Goal: Task Accomplishment & Management: Use online tool/utility

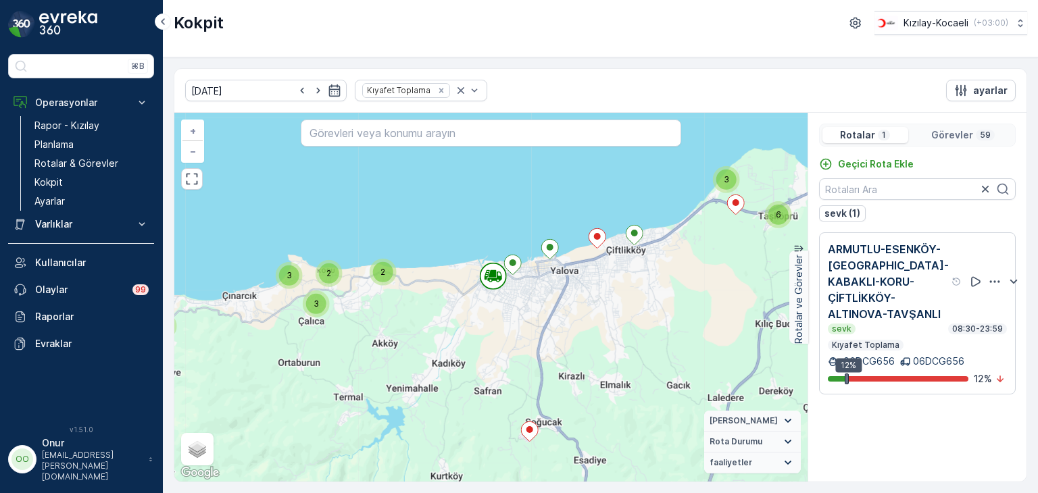
click at [970, 291] on div at bounding box center [994, 282] width 54 height 17
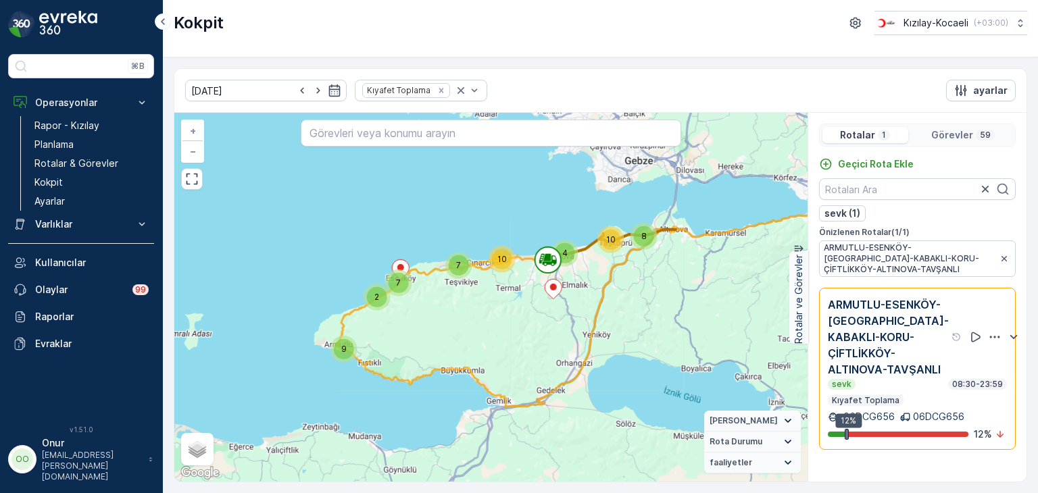
click at [988, 341] on icon "button" at bounding box center [995, 337] width 14 height 14
click at [967, 347] on span "Daha fazla ayrıntı görün" at bounding box center [966, 340] width 107 height 14
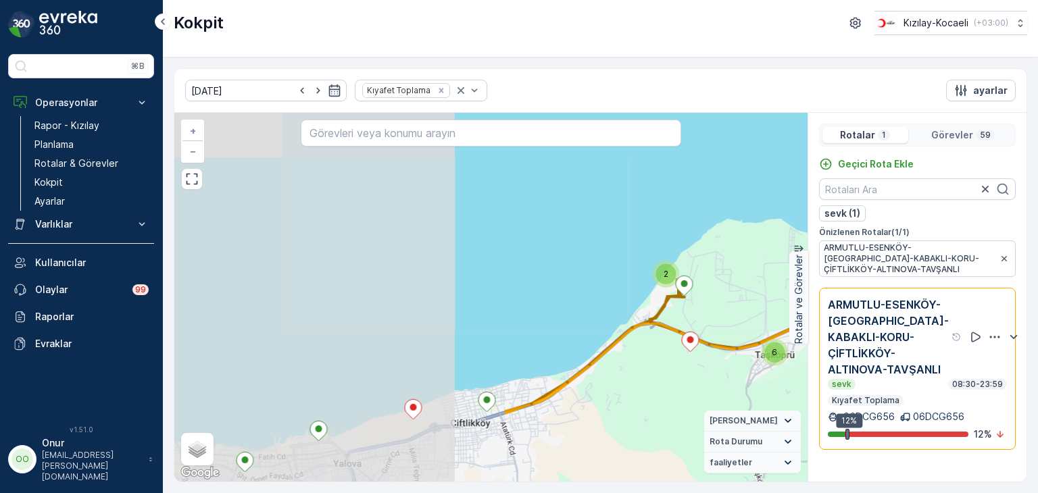
click at [771, 352] on div "6" at bounding box center [774, 353] width 20 height 20
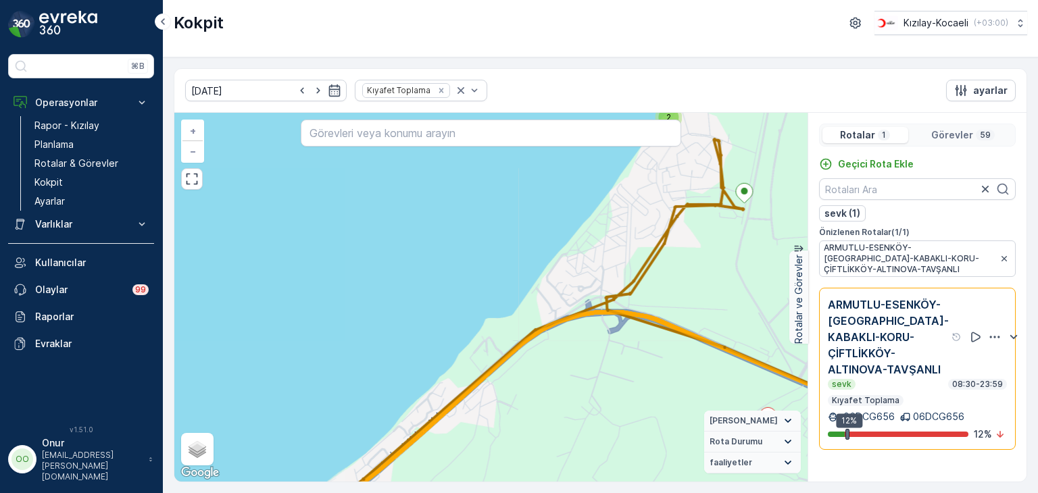
drag, startPoint x: 616, startPoint y: 298, endPoint x: 826, endPoint y: 238, distance: 218.4
click at [828, 237] on div "2 2 3 3 2 2 2 + − Uydu Yol haritası Arazi Karışık Leaflet Klavye kısayolları Ha…" at bounding box center [600, 297] width 852 height 369
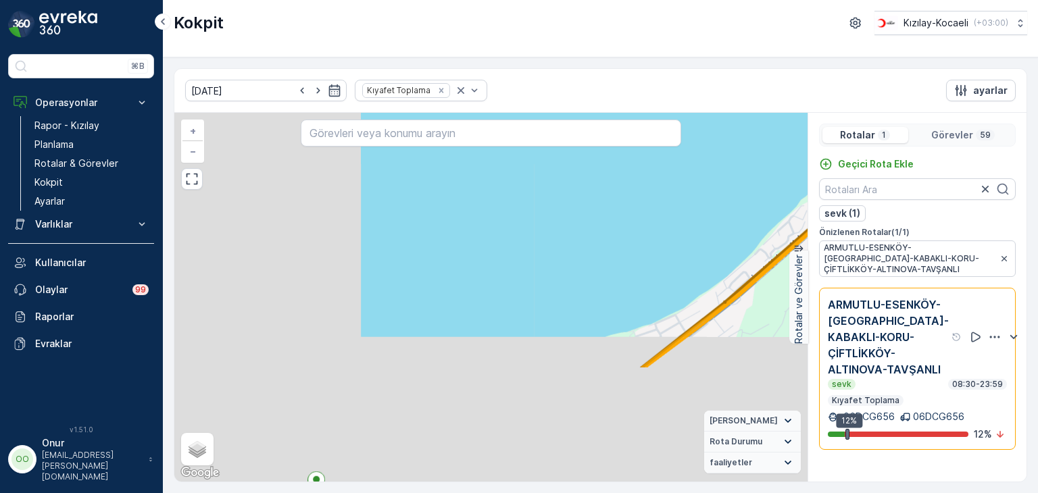
drag, startPoint x: 628, startPoint y: 268, endPoint x: 845, endPoint y: 146, distance: 249.0
click at [843, 147] on div "2 2 3 3 2 2 2 + − Uydu Yol haritası Arazi Karışık Leaflet Klavye kısayolları Ha…" at bounding box center [600, 297] width 852 height 369
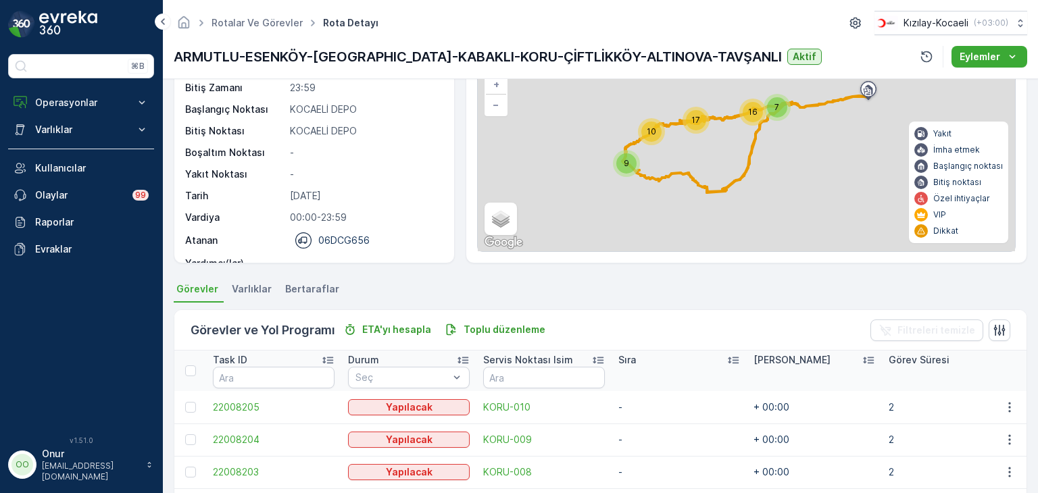
scroll to position [203, 0]
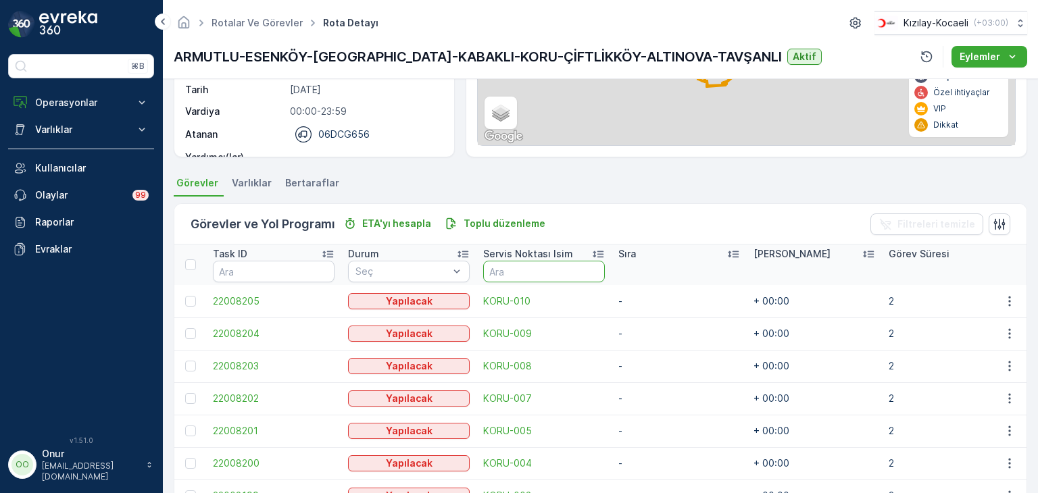
click at [507, 266] on input "text" at bounding box center [544, 272] width 122 height 22
type input "ÇİFT"
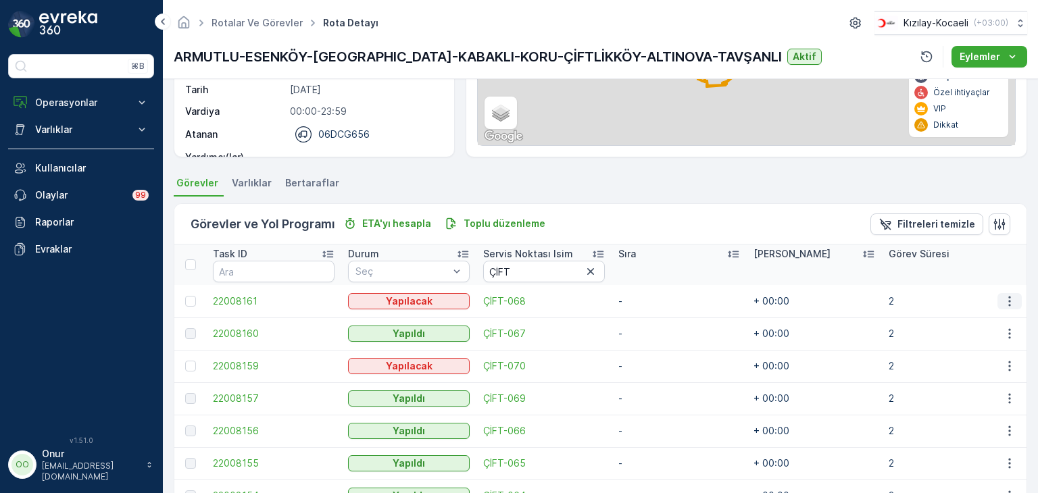
click at [997, 295] on button "button" at bounding box center [1009, 301] width 24 height 16
click at [988, 320] on span "Daha fazla ayrıntı görün" at bounding box center [977, 321] width 107 height 14
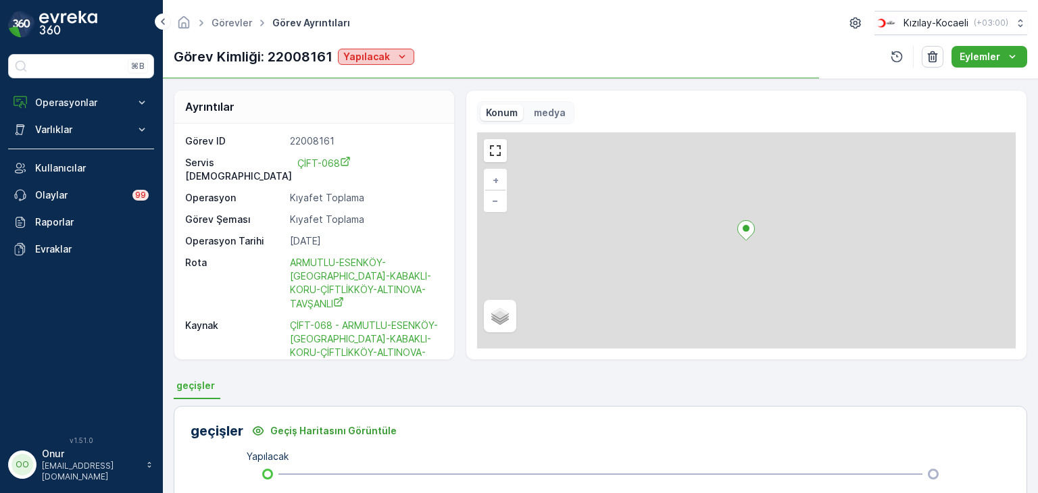
click at [370, 56] on p "Yapılacak" at bounding box center [366, 57] width 47 height 14
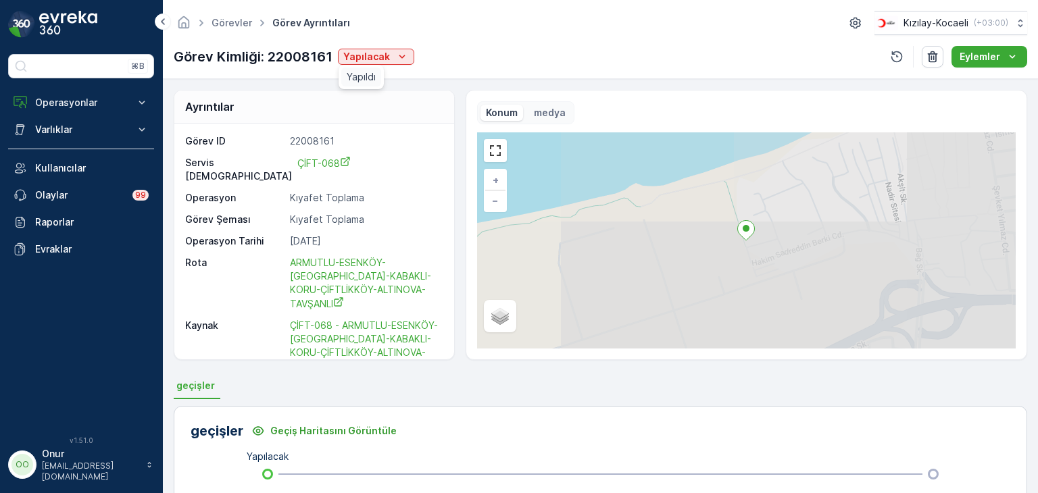
click at [353, 81] on span "Yapıldı" at bounding box center [361, 77] width 29 height 14
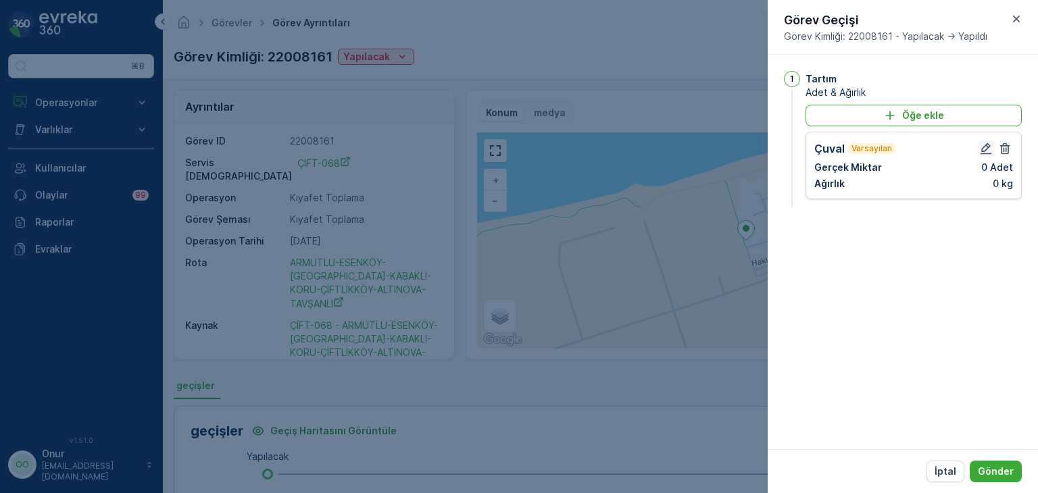
click at [978, 151] on button "button" at bounding box center [986, 149] width 16 height 16
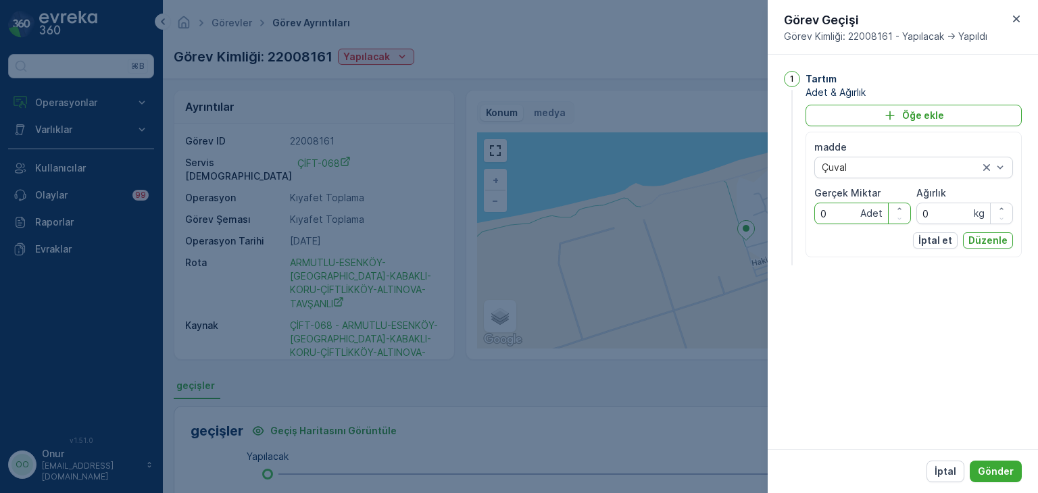
drag, startPoint x: 838, startPoint y: 213, endPoint x: 810, endPoint y: 209, distance: 27.9
click at [810, 209] on div "madde Çuval Gerçek Miktar 0 Adet Ağırlık 0 kg İptal et Düzenle" at bounding box center [913, 195] width 216 height 126
click at [982, 241] on p "Düzenle" at bounding box center [987, 241] width 39 height 14
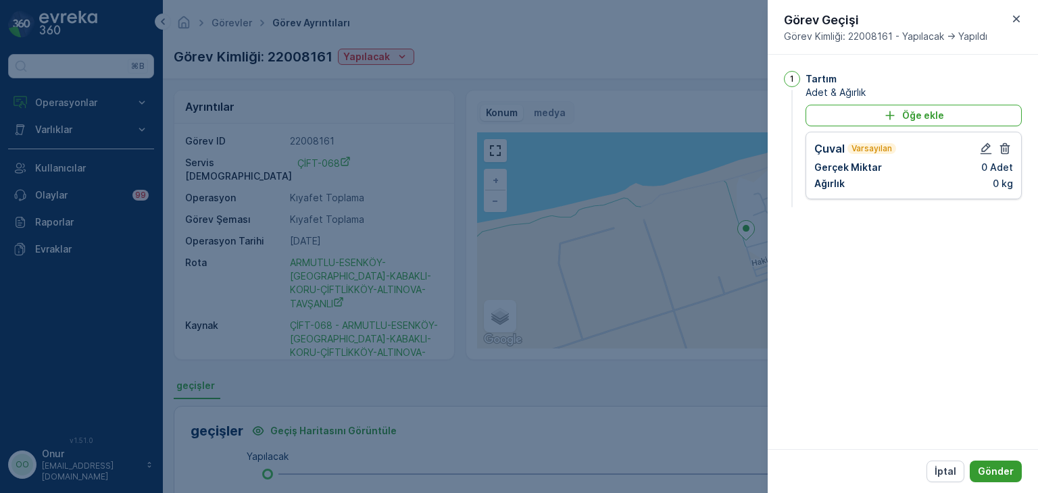
click at [997, 468] on p "Gönder" at bounding box center [996, 472] width 36 height 14
